Goal: Task Accomplishment & Management: Use online tool/utility

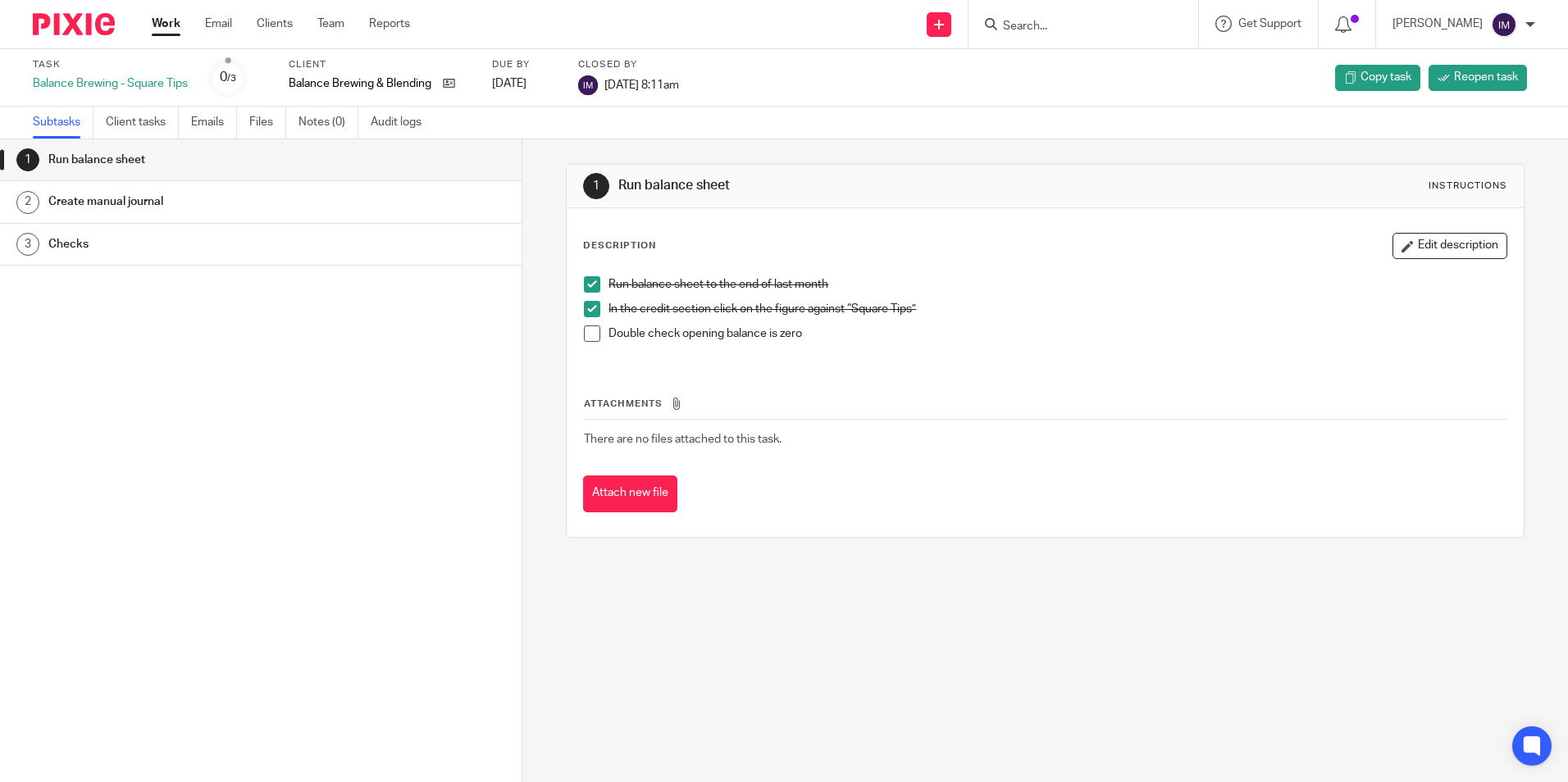
click at [101, 200] on h1 "Create manual journal" at bounding box center [200, 201] width 305 height 24
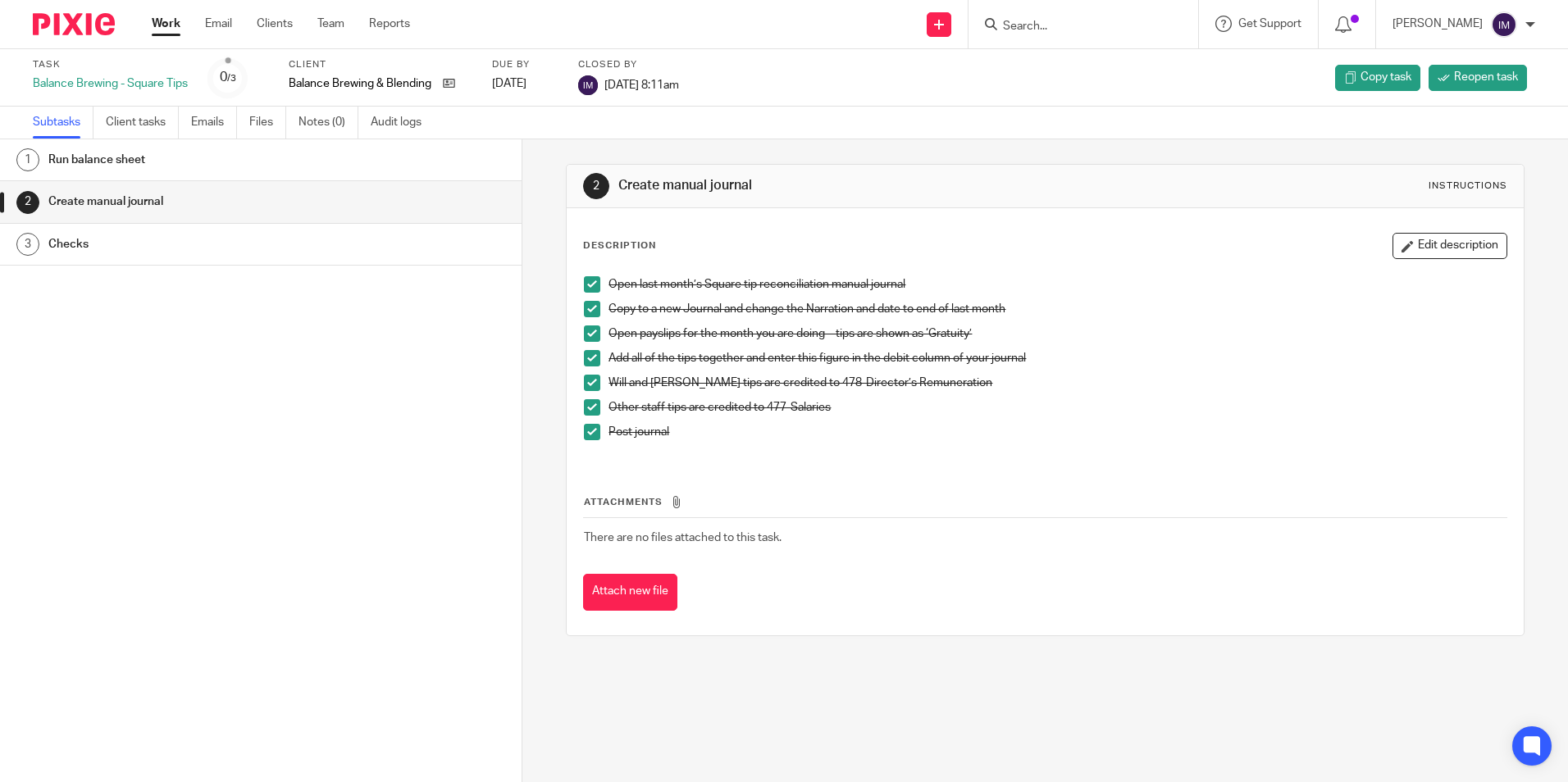
click at [118, 251] on h1 "Checks" at bounding box center [200, 243] width 305 height 24
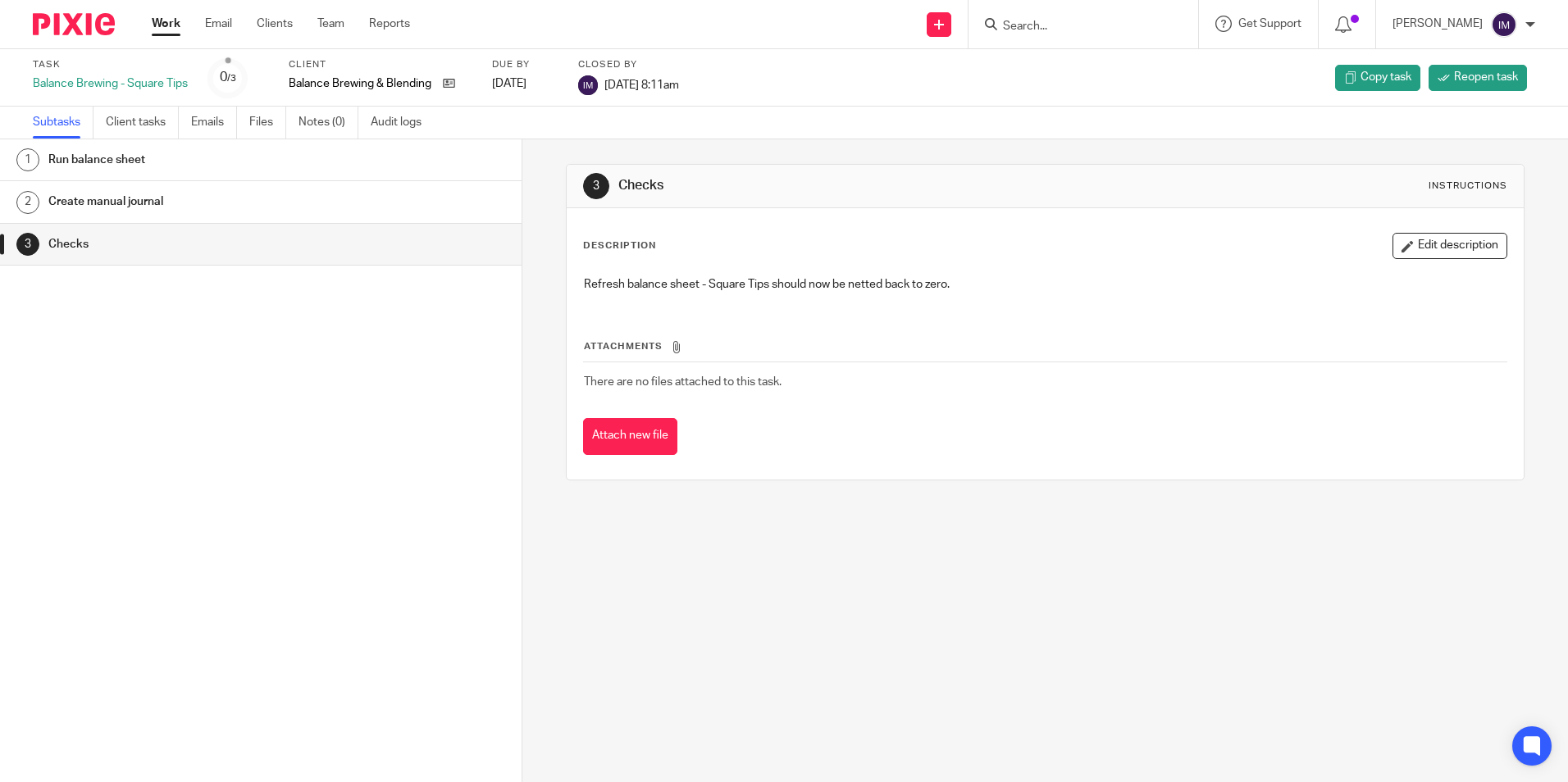
click at [164, 20] on link "Work" at bounding box center [167, 24] width 29 height 16
